Goal: Information Seeking & Learning: Learn about a topic

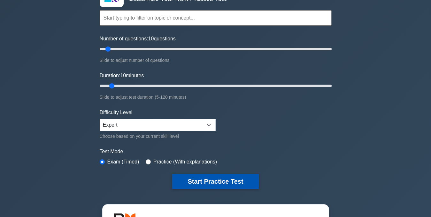
click at [187, 181] on button "Start Practice Test" at bounding box center [215, 181] width 86 height 15
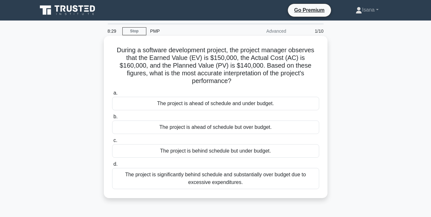
click at [211, 144] on div "The project is behind schedule but under budget." at bounding box center [215, 150] width 207 height 13
click at [112, 142] on input "c. The project is behind schedule but under budget." at bounding box center [112, 140] width 0 height 4
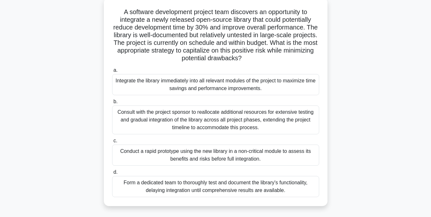
scroll to position [40, 0]
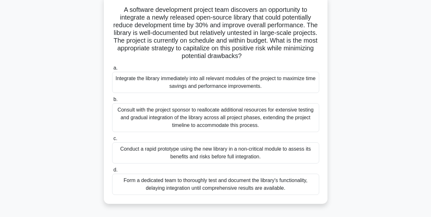
click at [289, 152] on div "Conduct a rapid prototype using the new library in a non-critical module to ass…" at bounding box center [215, 152] width 207 height 21
click at [112, 140] on input "c. Conduct a rapid prototype using the new library in a non-critical module to …" at bounding box center [112, 138] width 0 height 4
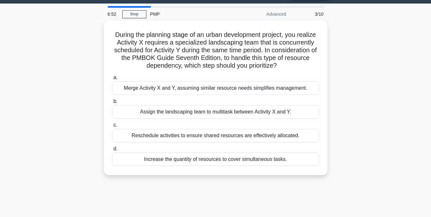
scroll to position [0, 0]
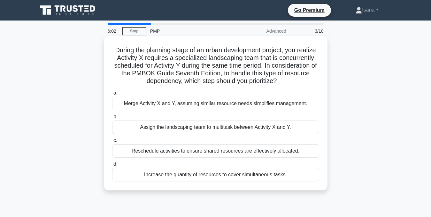
click at [294, 150] on div "Reschedule activities to ensure shared resources are effectively allocated." at bounding box center [215, 150] width 207 height 13
click at [112, 142] on input "c. Reschedule activities to ensure shared resources are effectively allocated." at bounding box center [112, 140] width 0 height 4
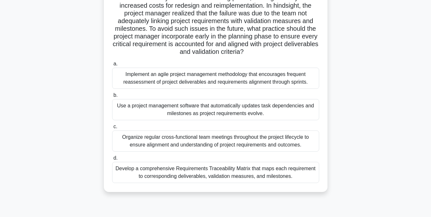
scroll to position [86, 0]
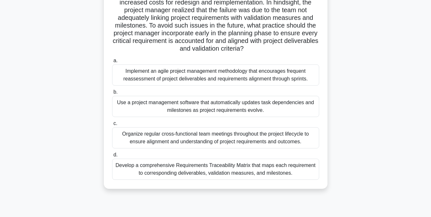
click at [287, 141] on div "Organize regular cross-functional team meetings throughout the project lifecycl…" at bounding box center [215, 137] width 207 height 21
click at [112, 125] on input "c. Organize regular cross-functional team meetings throughout the project lifec…" at bounding box center [112, 123] width 0 height 4
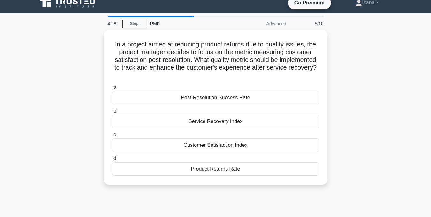
scroll to position [0, 0]
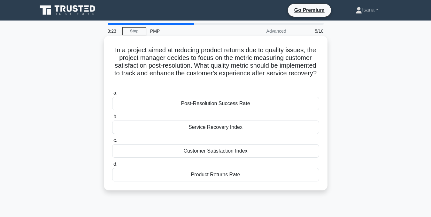
click at [243, 150] on div "Customer Satisfaction Index" at bounding box center [215, 150] width 207 height 13
click at [112, 142] on input "c. Customer Satisfaction Index" at bounding box center [112, 140] width 0 height 4
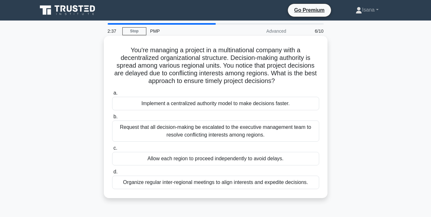
click at [245, 128] on div "Request that all decision-making be escalated to the executive management team …" at bounding box center [215, 130] width 207 height 21
click at [112, 119] on input "b. Request that all decision-making be escalated to the executive management te…" at bounding box center [112, 116] width 0 height 4
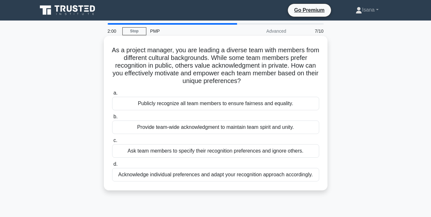
click at [234, 127] on div "Provide team-wide acknowledgment to maintain team spirit and unity." at bounding box center [215, 126] width 207 height 13
click at [112, 119] on input "b. Provide team-wide acknowledgment to maintain team spirit and unity." at bounding box center [112, 116] width 0 height 4
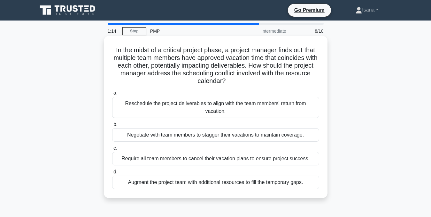
click at [227, 135] on div "Negotiate with team members to stagger their vacations to maintain coverage." at bounding box center [215, 134] width 207 height 13
click at [112, 126] on input "b. Negotiate with team members to stagger their vacations to maintain coverage." at bounding box center [112, 124] width 0 height 4
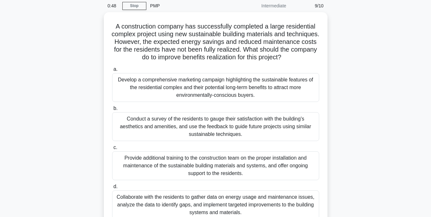
scroll to position [26, 0]
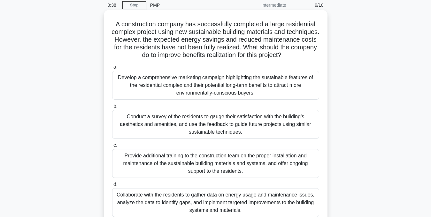
click at [274, 205] on div "Collaborate with the residents to gather data on energy usage and maintenance i…" at bounding box center [215, 202] width 207 height 29
click at [112, 186] on input "d. Collaborate with the residents to gather data on energy usage and maintenanc…" at bounding box center [112, 184] width 0 height 4
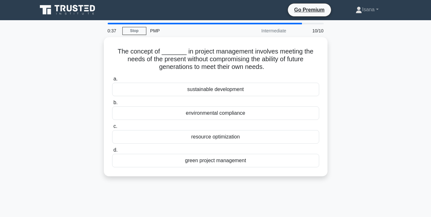
scroll to position [0, 0]
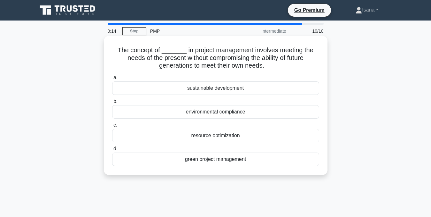
click at [261, 87] on div "sustainable development" at bounding box center [215, 87] width 207 height 13
click at [112, 80] on input "a. sustainable development" at bounding box center [112, 77] width 0 height 4
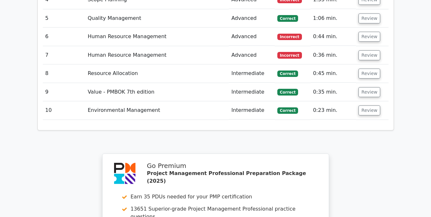
scroll to position [936, 0]
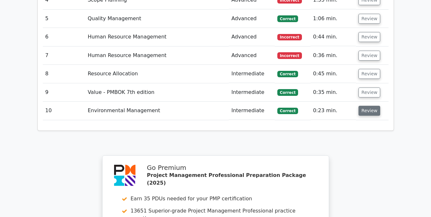
click at [366, 106] on button "Review" at bounding box center [370, 111] width 22 height 10
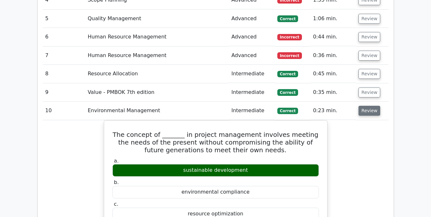
click at [367, 106] on button "Review" at bounding box center [370, 111] width 22 height 10
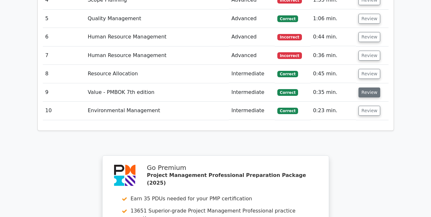
click at [368, 87] on button "Review" at bounding box center [370, 92] width 22 height 10
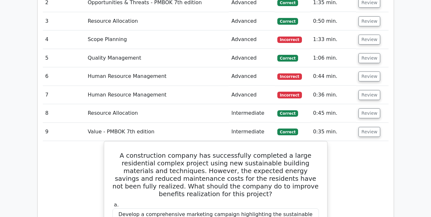
scroll to position [896, 0]
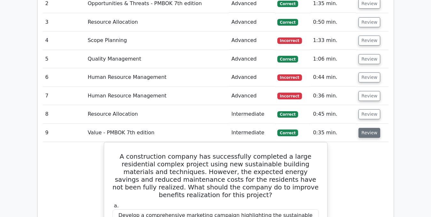
click at [368, 128] on button "Review" at bounding box center [370, 133] width 22 height 10
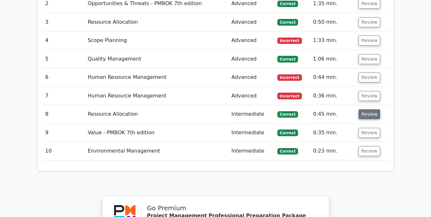
click at [366, 109] on button "Review" at bounding box center [370, 114] width 22 height 10
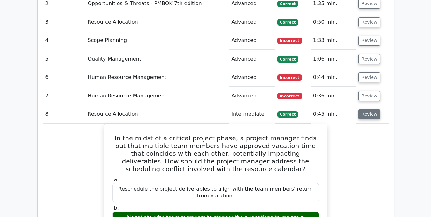
click at [370, 109] on button "Review" at bounding box center [370, 114] width 22 height 10
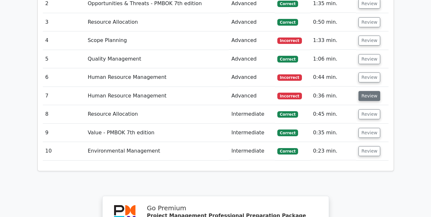
click at [367, 91] on button "Review" at bounding box center [370, 96] width 22 height 10
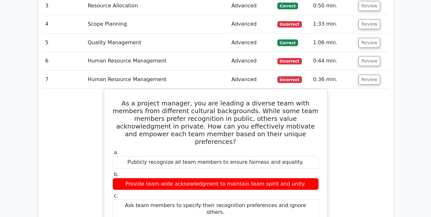
scroll to position [919, 0]
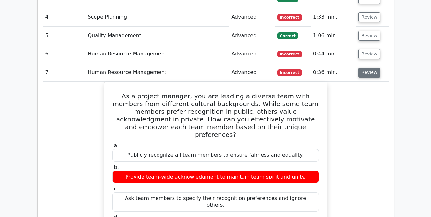
click at [363, 67] on button "Review" at bounding box center [370, 72] width 22 height 10
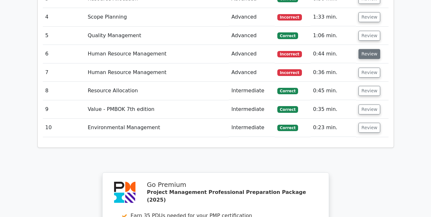
click at [366, 49] on button "Review" at bounding box center [370, 54] width 22 height 10
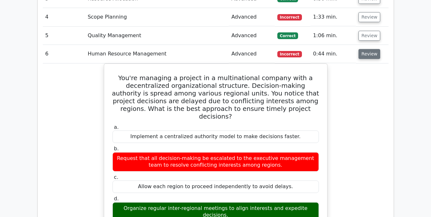
click at [367, 49] on button "Review" at bounding box center [370, 54] width 22 height 10
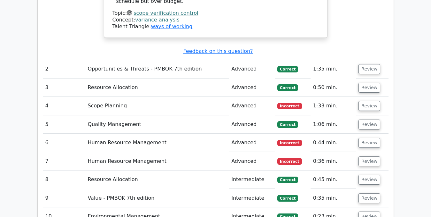
scroll to position [834, 0]
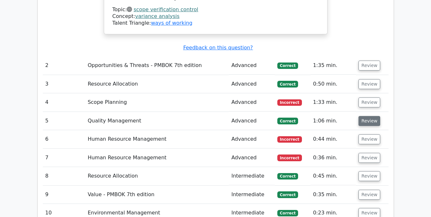
click at [365, 116] on button "Review" at bounding box center [370, 121] width 22 height 10
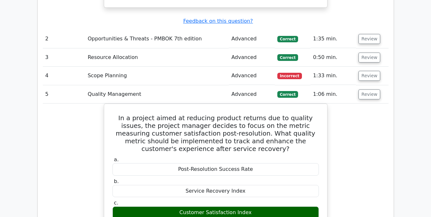
scroll to position [855, 0]
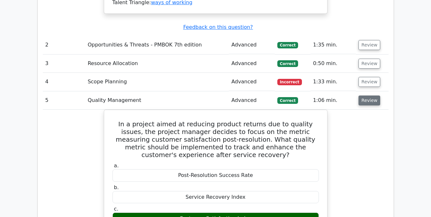
click at [364, 95] on button "Review" at bounding box center [370, 100] width 22 height 10
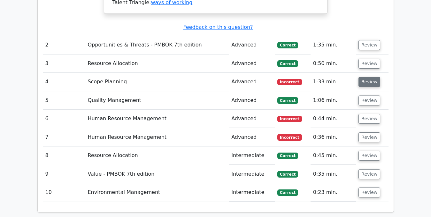
click at [365, 77] on button "Review" at bounding box center [370, 82] width 22 height 10
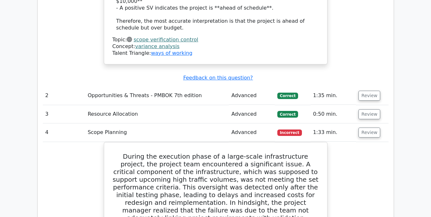
scroll to position [803, 0]
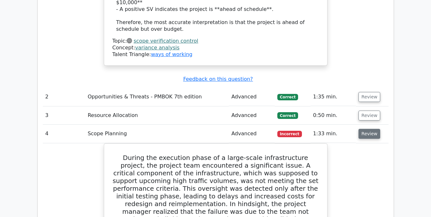
click at [371, 129] on button "Review" at bounding box center [370, 134] width 22 height 10
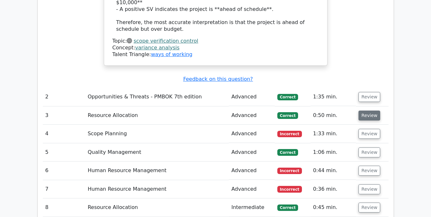
click at [367, 110] on button "Review" at bounding box center [370, 115] width 22 height 10
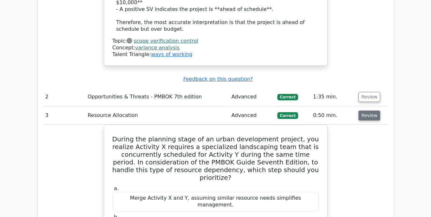
click at [368, 110] on button "Review" at bounding box center [370, 115] width 22 height 10
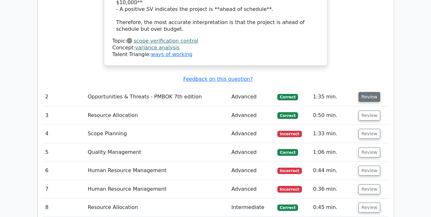
click at [366, 92] on button "Review" at bounding box center [370, 97] width 22 height 10
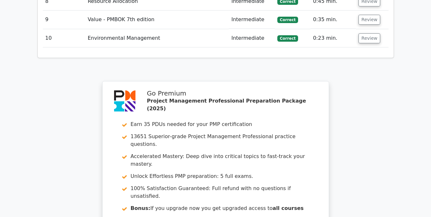
scroll to position [1566, 0]
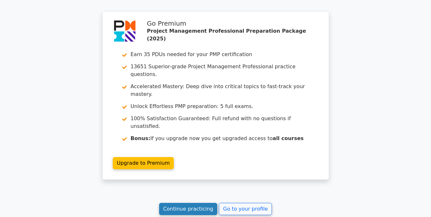
click at [179, 202] on link "Continue practicing" at bounding box center [188, 208] width 59 height 12
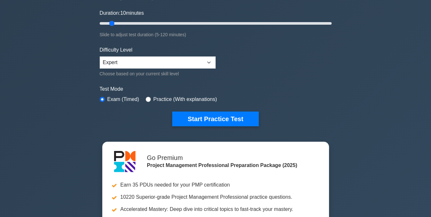
scroll to position [96, 0]
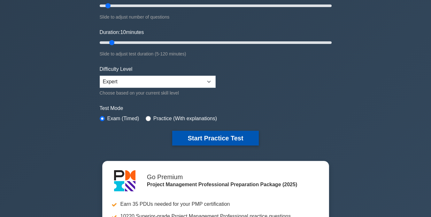
click at [235, 139] on button "Start Practice Test" at bounding box center [215, 137] width 86 height 15
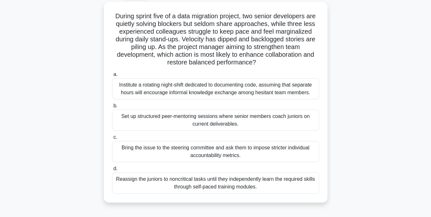
scroll to position [39, 0]
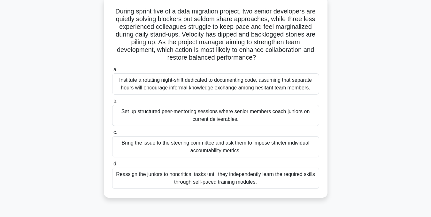
click at [250, 176] on div "Reassign the juniors to noncritical tasks until they independently learn the re…" at bounding box center [215, 177] width 207 height 21
click at [112, 166] on input "d. Reassign the juniors to noncritical tasks until they independently learn the…" at bounding box center [112, 164] width 0 height 4
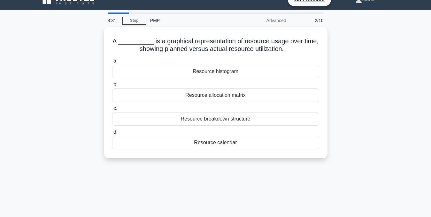
scroll to position [0, 0]
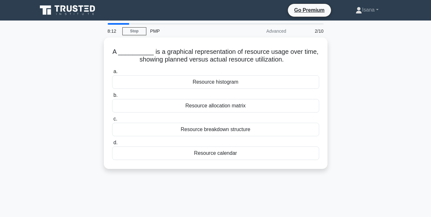
drag, startPoint x: 247, startPoint y: 184, endPoint x: 243, endPoint y: 184, distance: 4.2
click at [243, 184] on div "8:12 Stop PMP Advanced 2/10 A __________ is a graphical representation of resou…" at bounding box center [216, 183] width 365 height 320
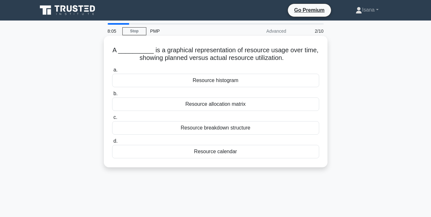
click at [232, 152] on div "Resource calendar" at bounding box center [215, 151] width 207 height 13
click at [112, 143] on input "d. Resource calendar" at bounding box center [112, 141] width 0 height 4
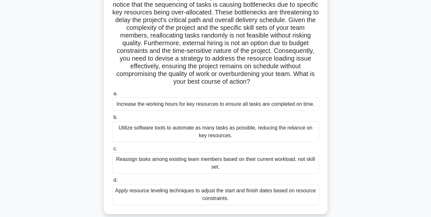
scroll to position [63, 0]
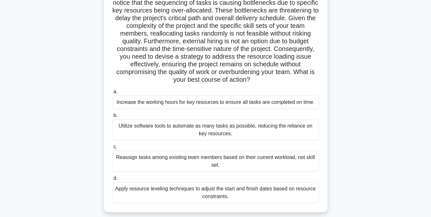
click at [294, 192] on div "Apply resource leveling techniques to adjust the start and finish dates based o…" at bounding box center [215, 192] width 207 height 21
click at [112, 180] on input "d. Apply resource leveling techniques to adjust the start and finish dates base…" at bounding box center [112, 178] width 0 height 4
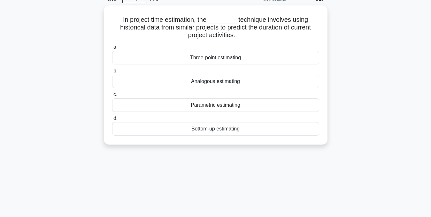
scroll to position [0, 0]
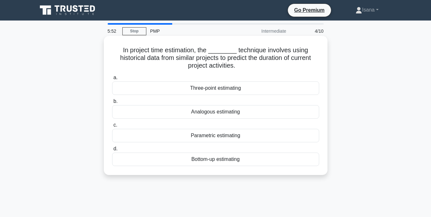
click at [267, 111] on div "Analogous estimating" at bounding box center [215, 111] width 207 height 13
click at [112, 103] on input "b. Analogous estimating" at bounding box center [112, 101] width 0 height 4
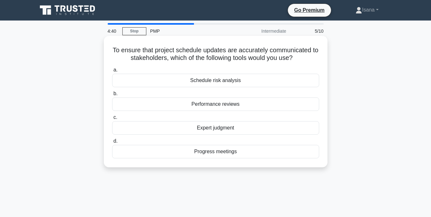
click at [245, 103] on div "Performance reviews" at bounding box center [215, 103] width 207 height 13
click at [112, 96] on input "b. Performance reviews" at bounding box center [112, 93] width 0 height 4
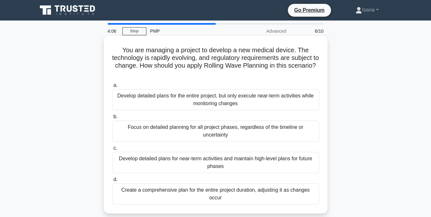
click at [235, 164] on div "Develop detailed plans for near-term activities and maintain high-level plans f…" at bounding box center [215, 162] width 207 height 21
click at [112, 150] on input "c. Develop detailed plans for near-term activities and maintain high-level plan…" at bounding box center [112, 148] width 0 height 4
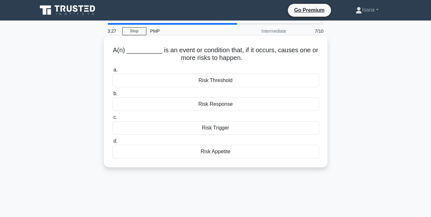
click at [248, 82] on div "Risk Threshold" at bounding box center [215, 80] width 207 height 13
click at [112, 72] on input "a. Risk Threshold" at bounding box center [112, 70] width 0 height 4
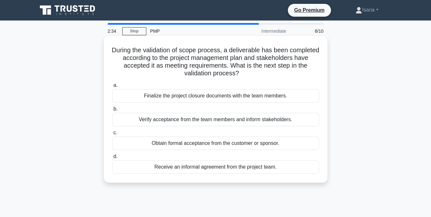
click at [234, 94] on div "Finalize the project closure documents with the team members." at bounding box center [215, 95] width 207 height 13
click at [112, 87] on input "a. Finalize the project closure documents with the team members." at bounding box center [112, 85] width 0 height 4
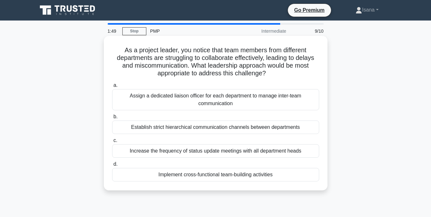
click at [210, 176] on div "Implement cross-functional team-building activities" at bounding box center [215, 174] width 207 height 13
click at [112, 166] on input "d. Implement cross-functional team-building activities" at bounding box center [112, 164] width 0 height 4
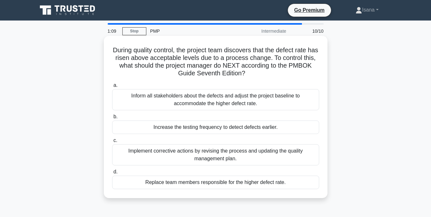
click at [212, 159] on div "Implement corrective actions by revising the process and updating the quality m…" at bounding box center [215, 154] width 207 height 21
click at [112, 142] on input "c. Implement corrective actions by revising the process and updating the qualit…" at bounding box center [112, 140] width 0 height 4
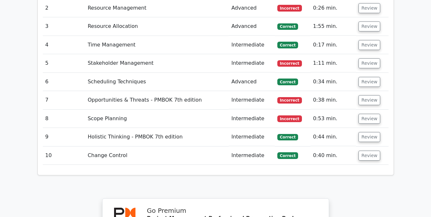
scroll to position [1006, 0]
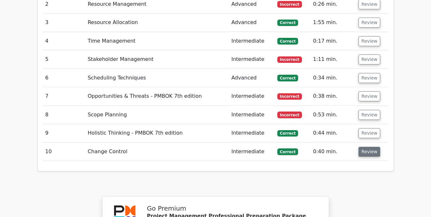
click at [366, 146] on button "Review" at bounding box center [370, 151] width 22 height 10
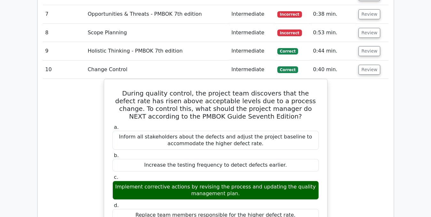
scroll to position [1082, 0]
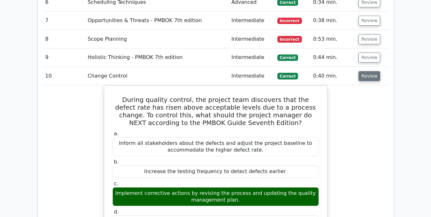
click at [366, 71] on button "Review" at bounding box center [370, 76] width 22 height 10
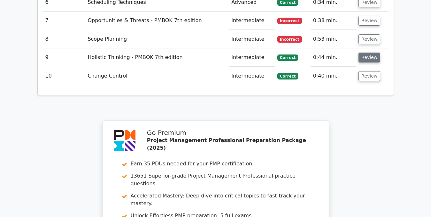
click at [366, 52] on button "Review" at bounding box center [370, 57] width 22 height 10
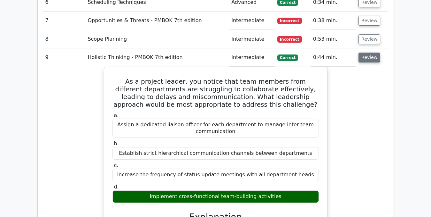
click at [366, 52] on button "Review" at bounding box center [370, 57] width 22 height 10
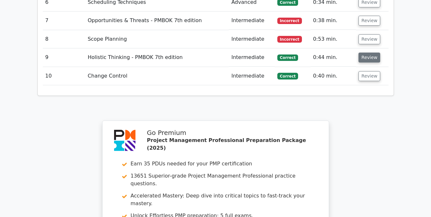
click at [366, 52] on button "Review" at bounding box center [370, 57] width 22 height 10
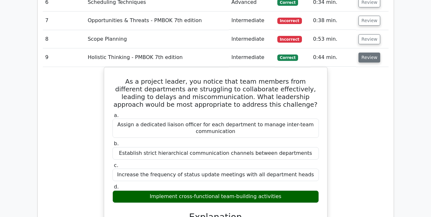
click at [370, 52] on button "Review" at bounding box center [370, 57] width 22 height 10
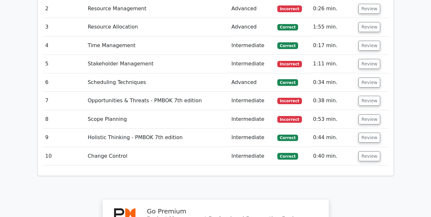
scroll to position [999, 0]
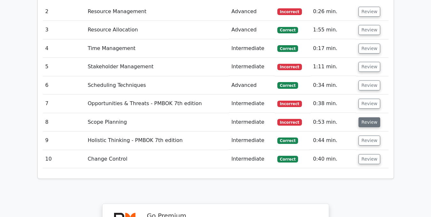
click at [368, 117] on button "Review" at bounding box center [370, 122] width 22 height 10
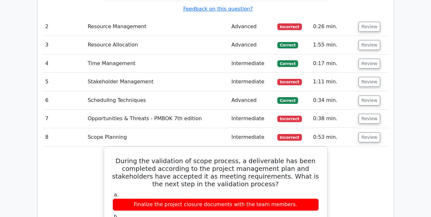
scroll to position [989, 0]
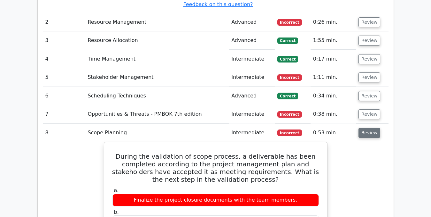
click at [367, 128] on button "Review" at bounding box center [370, 133] width 22 height 10
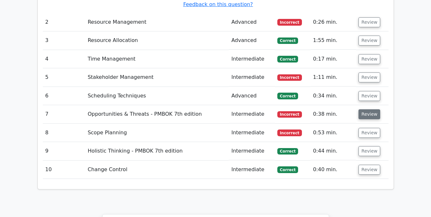
click at [365, 109] on button "Review" at bounding box center [370, 114] width 22 height 10
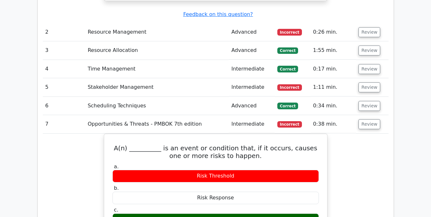
scroll to position [983, 0]
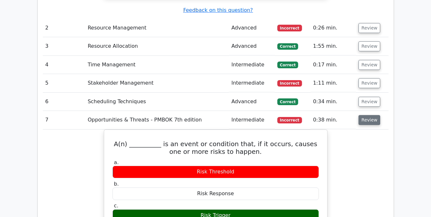
click at [370, 115] on button "Review" at bounding box center [370, 120] width 22 height 10
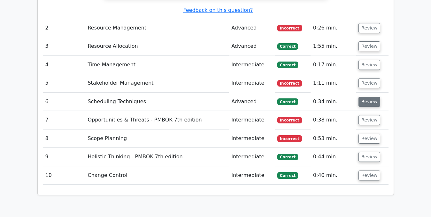
click at [369, 97] on button "Review" at bounding box center [370, 102] width 22 height 10
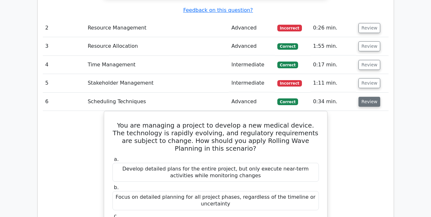
click at [370, 97] on button "Review" at bounding box center [370, 102] width 22 height 10
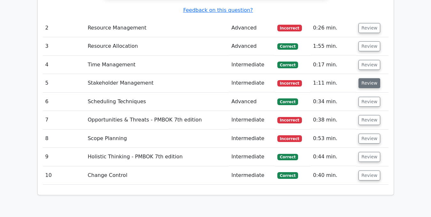
click at [367, 78] on button "Review" at bounding box center [370, 83] width 22 height 10
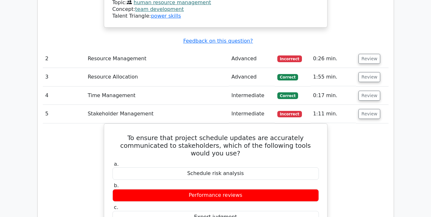
scroll to position [946, 0]
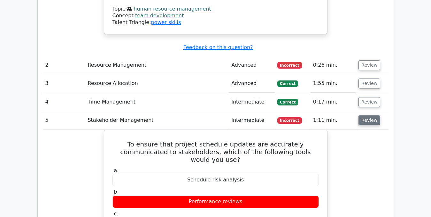
click at [370, 115] on button "Review" at bounding box center [370, 120] width 22 height 10
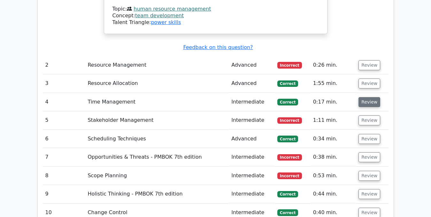
click at [362, 97] on button "Review" at bounding box center [370, 102] width 22 height 10
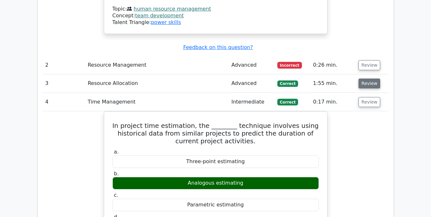
click at [366, 78] on button "Review" at bounding box center [370, 83] width 22 height 10
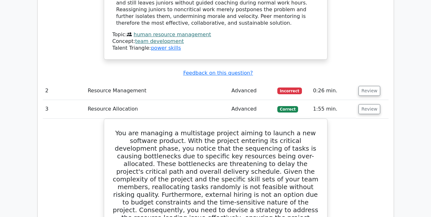
scroll to position [873, 0]
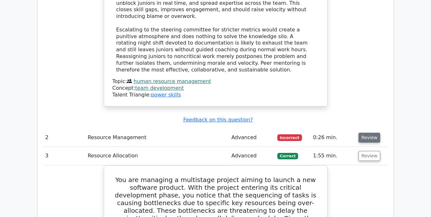
click at [373, 132] on button "Review" at bounding box center [370, 137] width 22 height 10
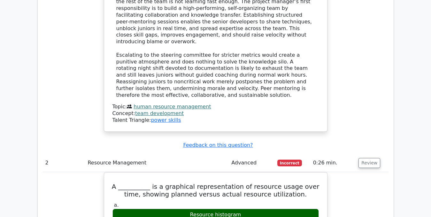
scroll to position [846, 0]
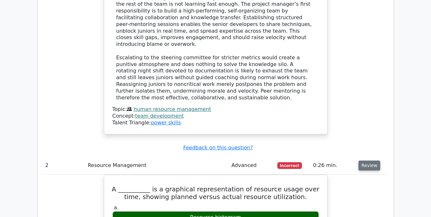
click at [374, 160] on button "Review" at bounding box center [370, 165] width 22 height 10
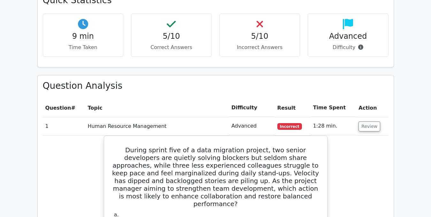
scroll to position [478, 0]
